Goal: Information Seeking & Learning: Learn about a topic

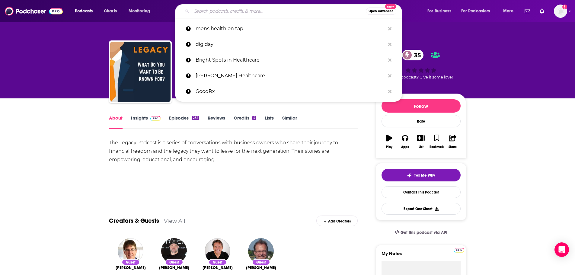
click at [271, 14] on input "Search podcasts, credits, & more..." at bounding box center [279, 11] width 174 height 10
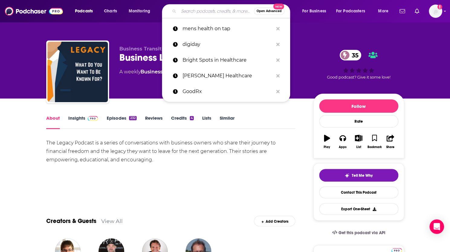
click at [201, 12] on input "Search podcasts, credits, & more..." at bounding box center [216, 11] width 75 height 10
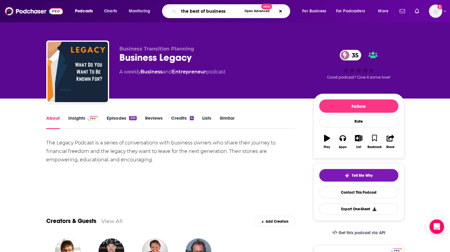
type input "the best of business"
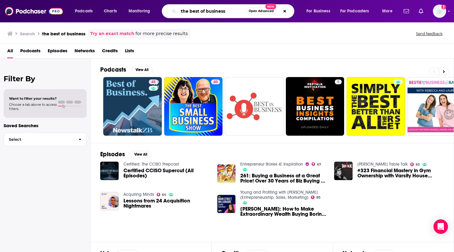
click at [233, 8] on input "the best of business" at bounding box center [213, 11] width 68 height 10
type input "the best of business show"
